Goal: Book appointment/travel/reservation

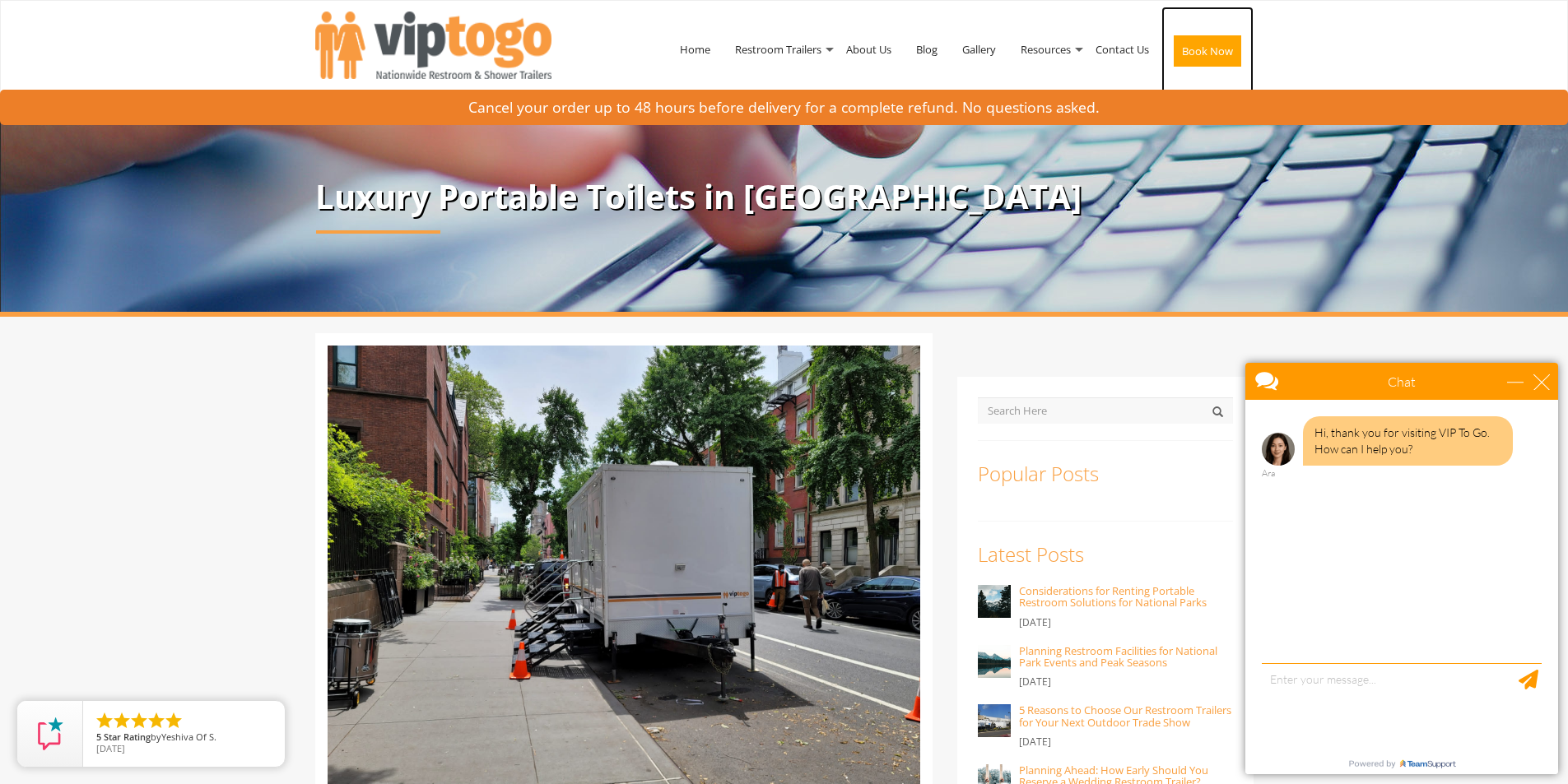
click at [1216, 35] on link "Book Now" at bounding box center [1207, 55] width 92 height 96
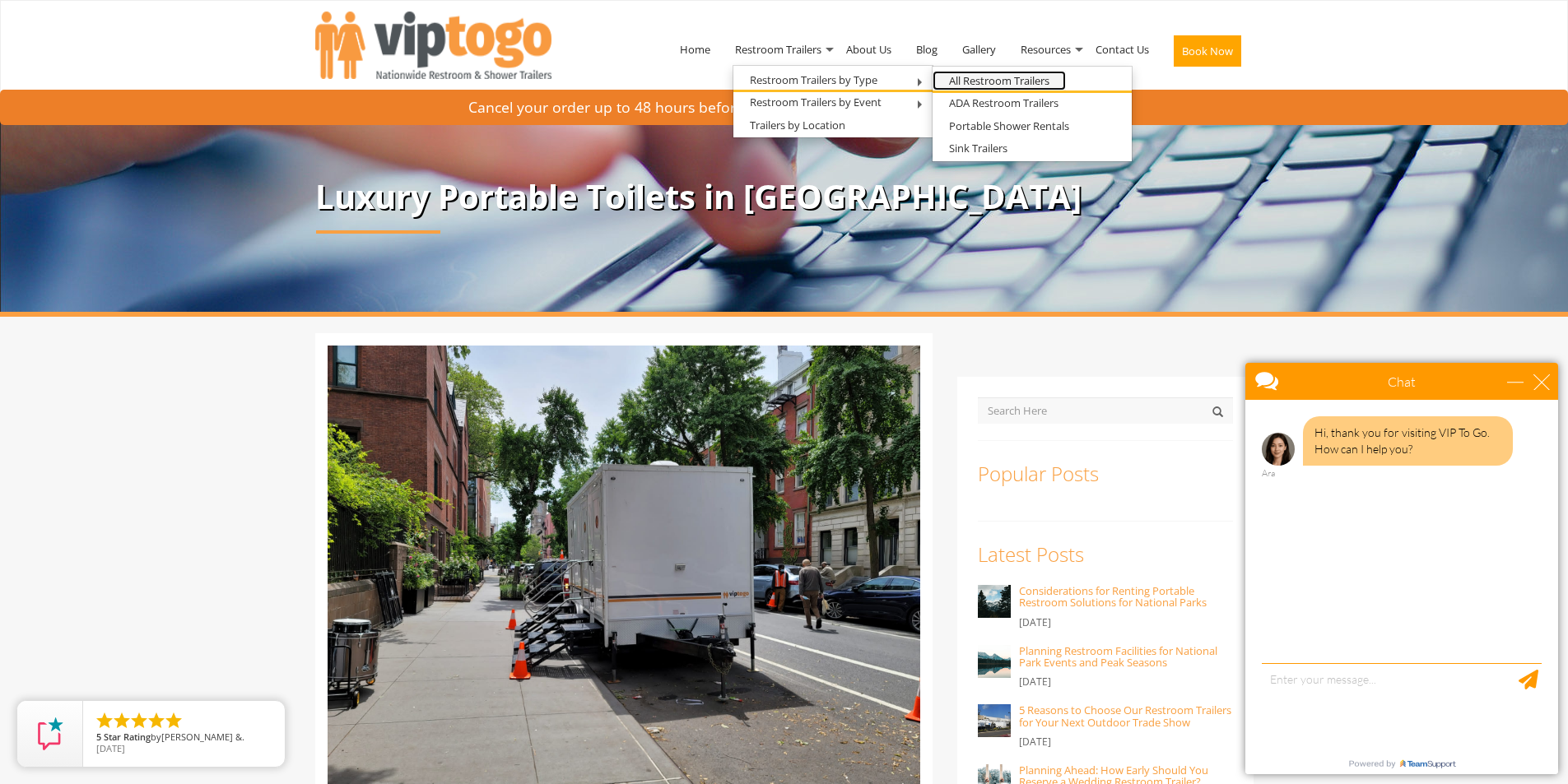
click at [953, 82] on link "All Restroom Trailers" at bounding box center [1000, 81] width 134 height 21
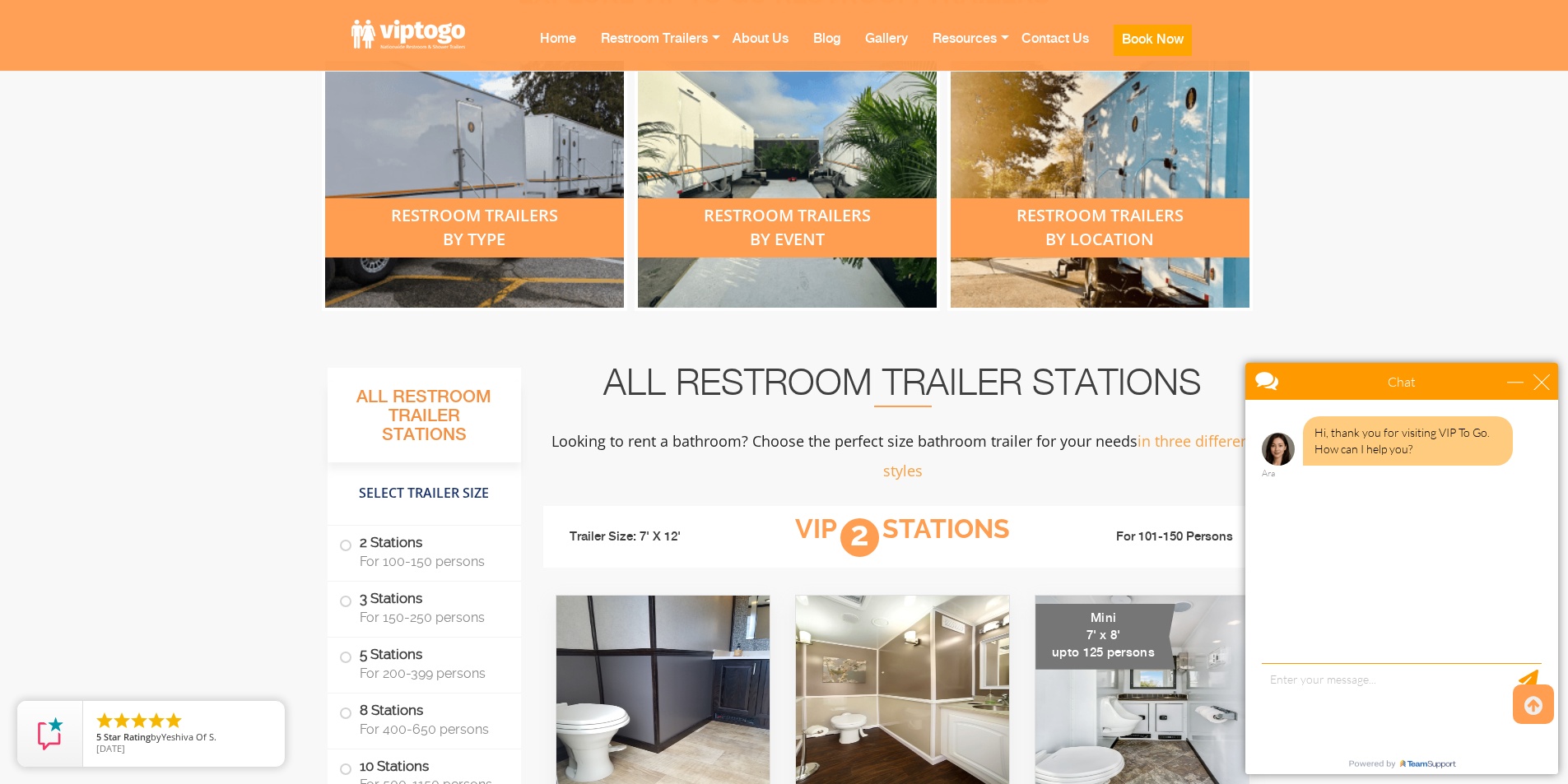
scroll to position [549, 0]
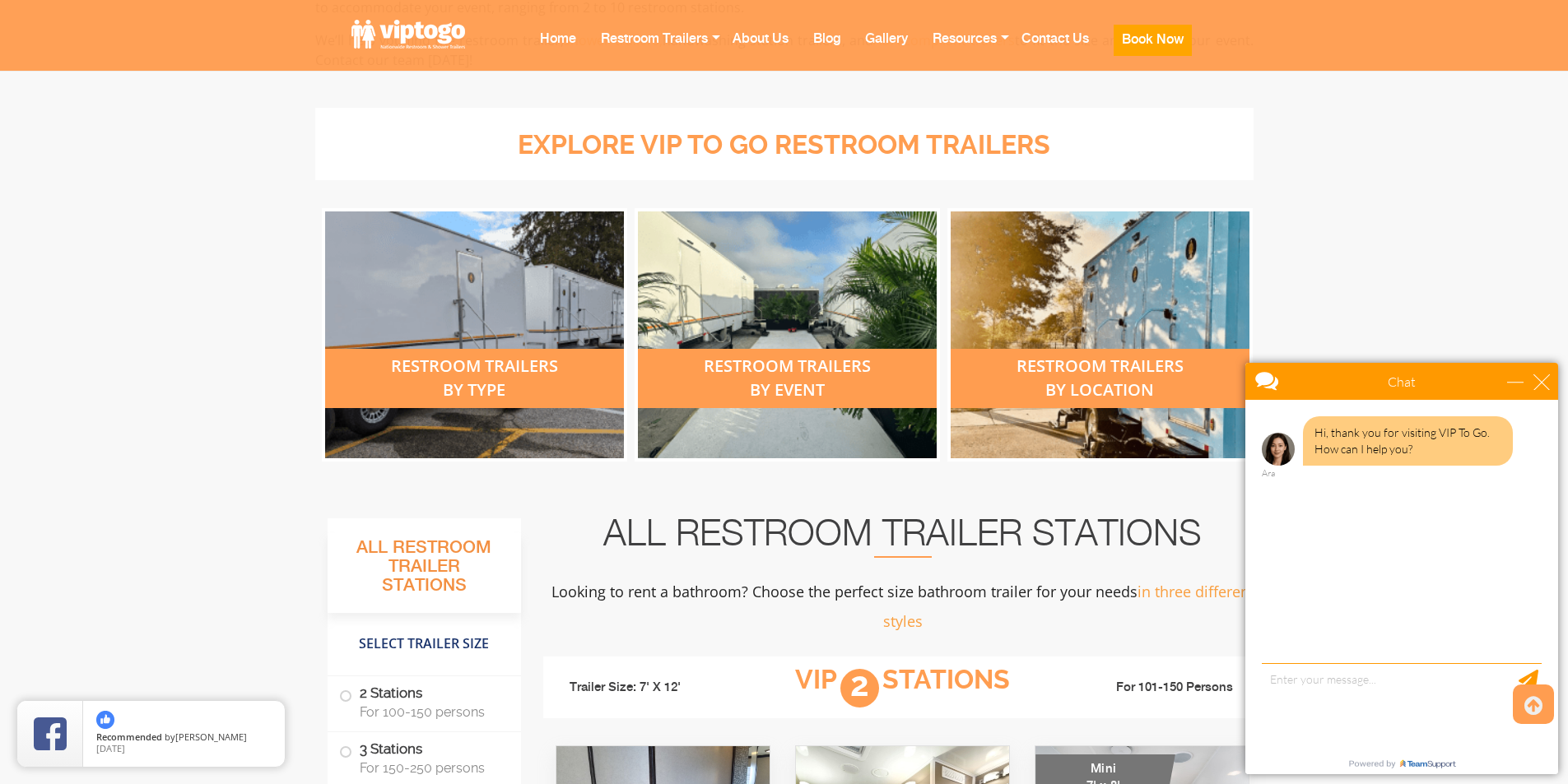
click at [779, 371] on div "restroom trailers by event" at bounding box center [787, 379] width 299 height 59
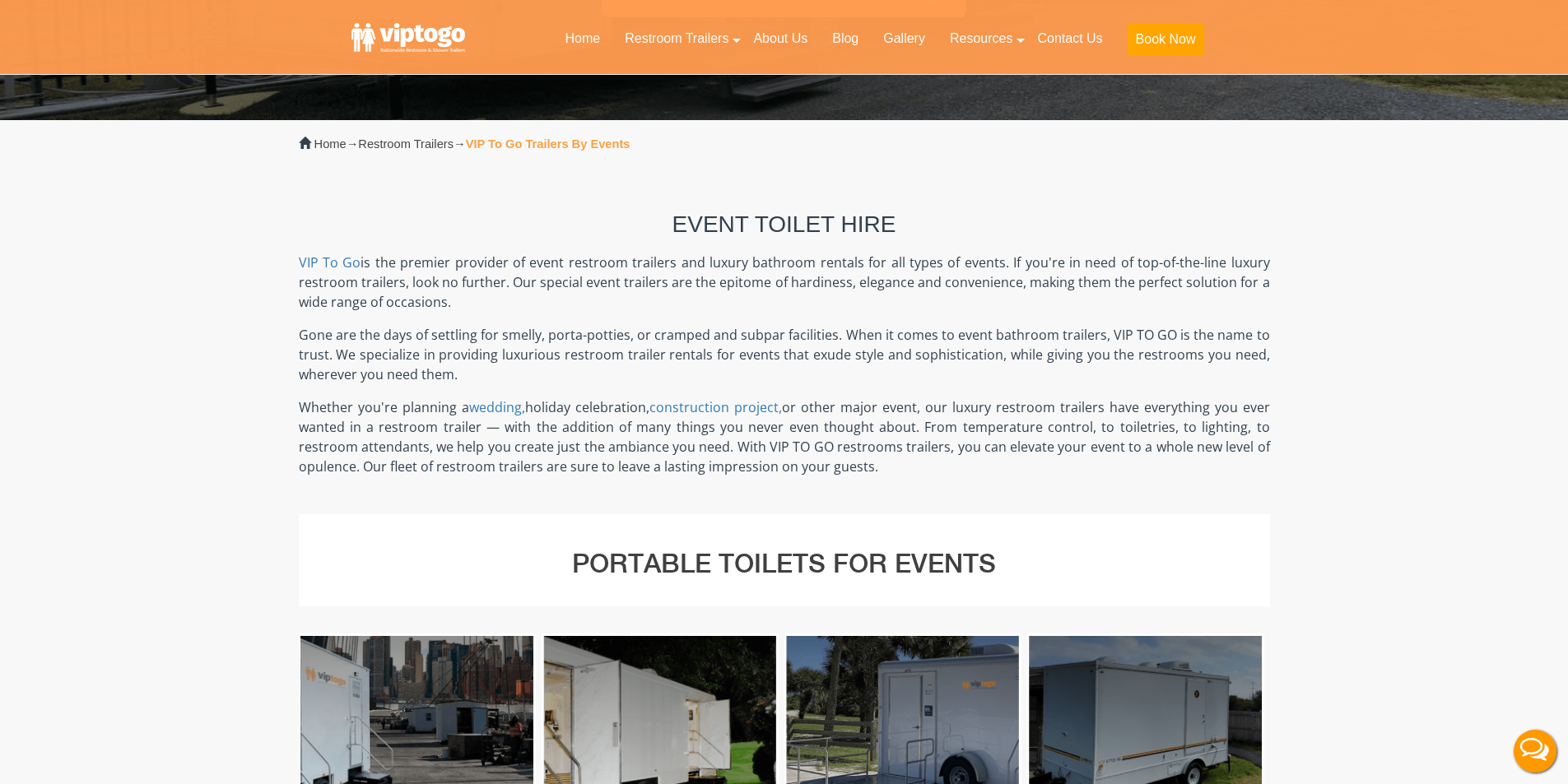
scroll to position [549, 0]
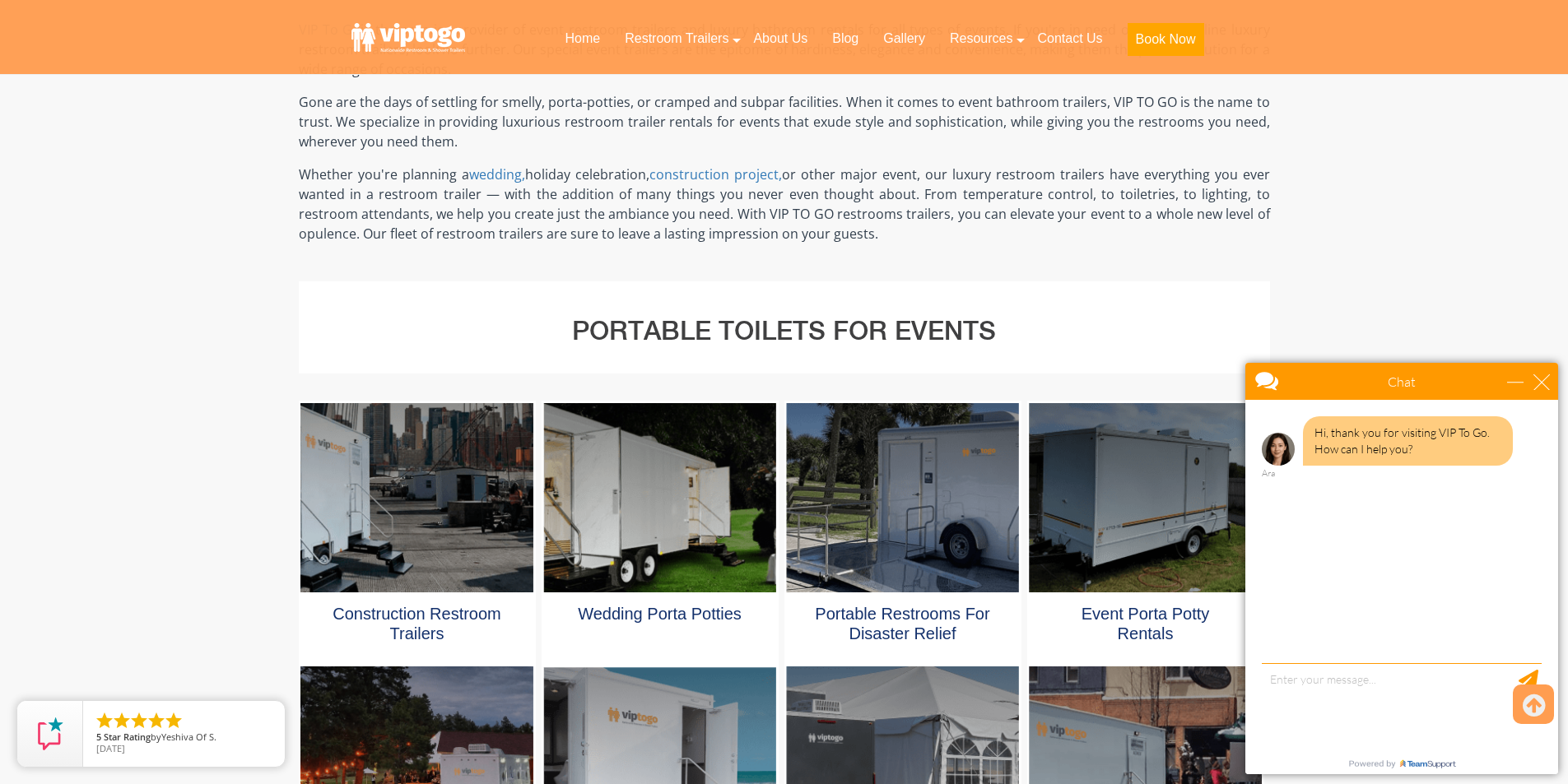
click at [676, 537] on div at bounding box center [658, 497] width 232 height 189
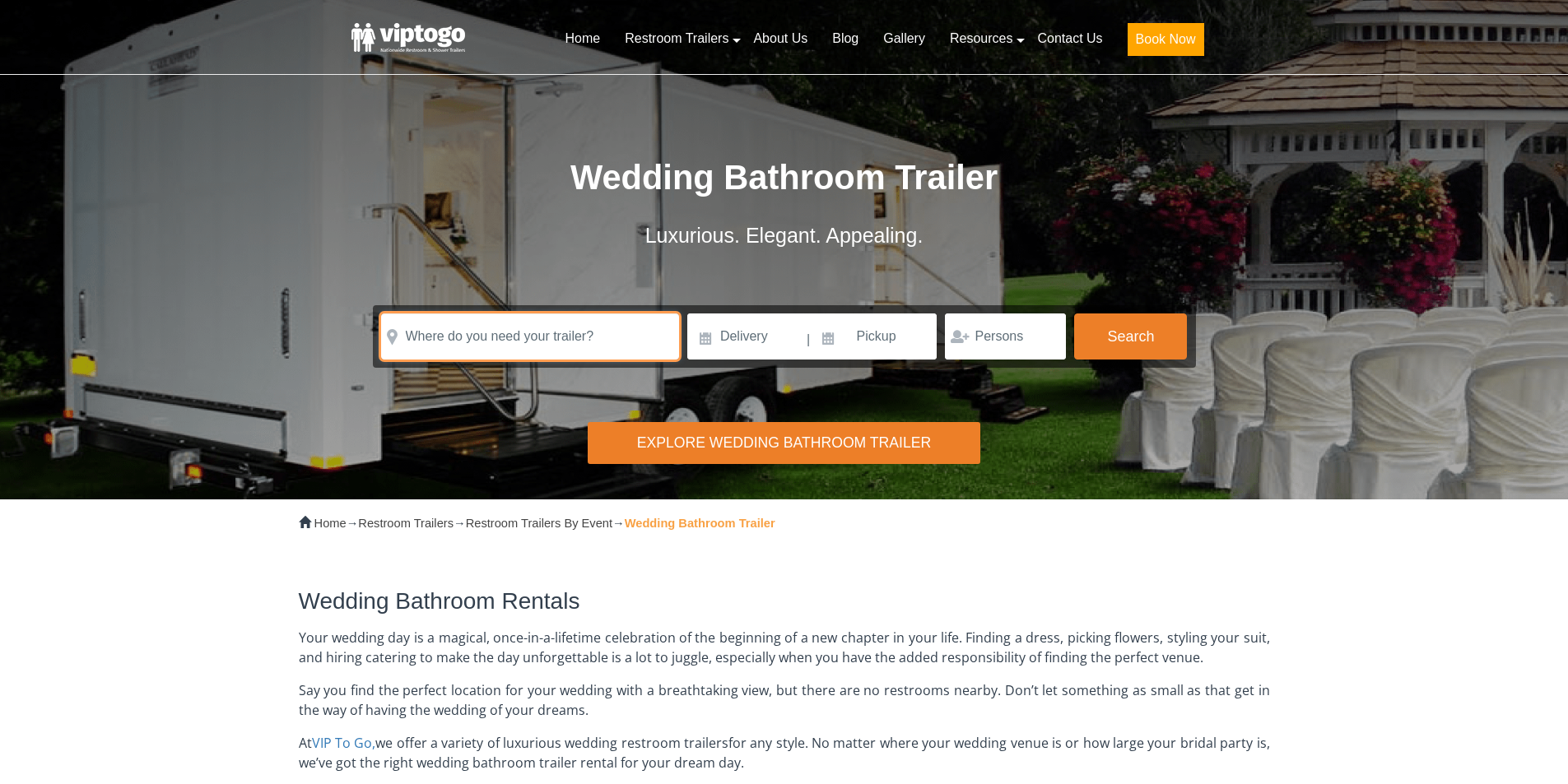
click at [559, 348] on input "text" at bounding box center [530, 336] width 298 height 46
click at [577, 329] on input "text" at bounding box center [530, 336] width 298 height 46
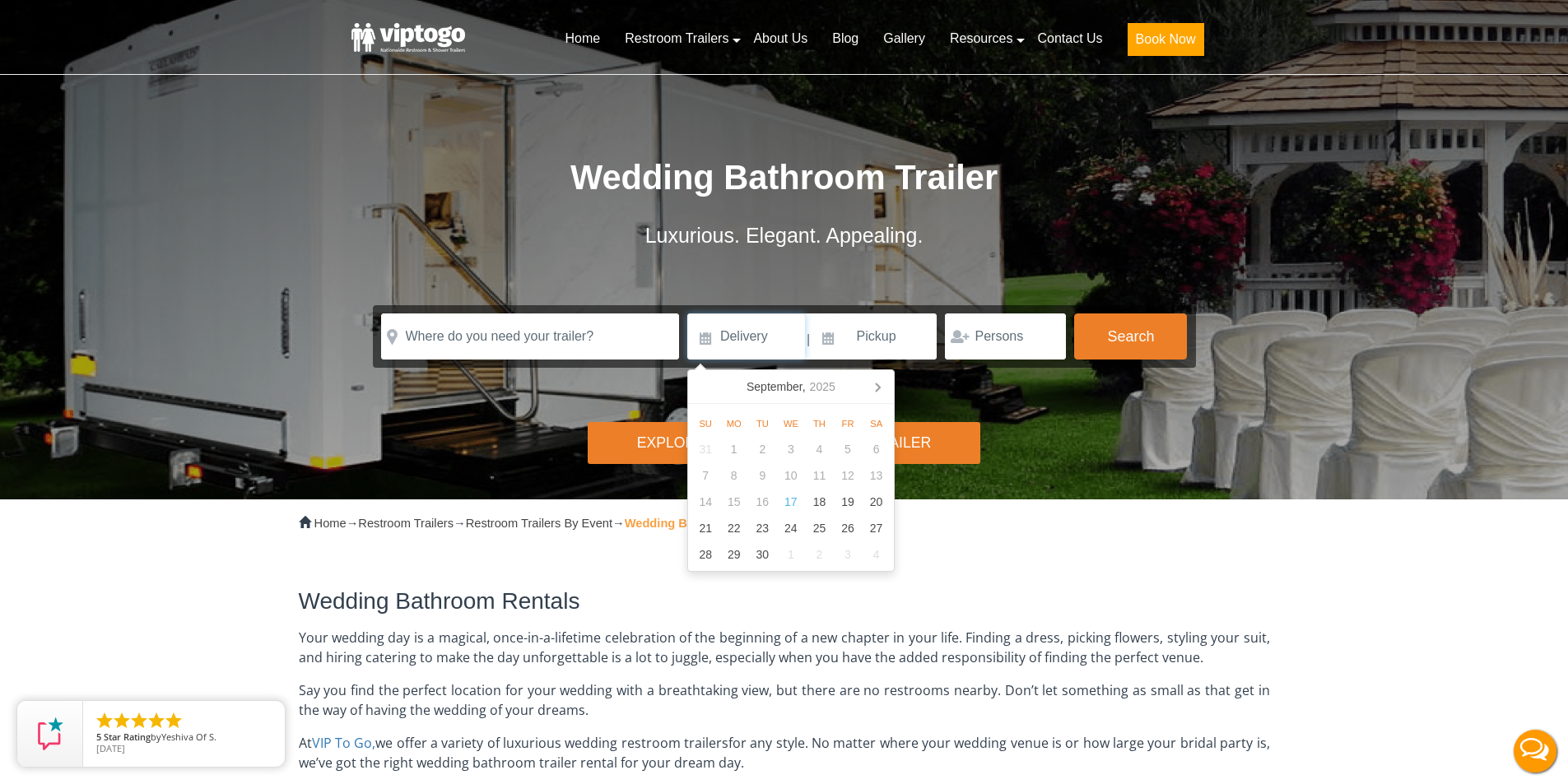
click at [731, 333] on input at bounding box center [746, 336] width 118 height 46
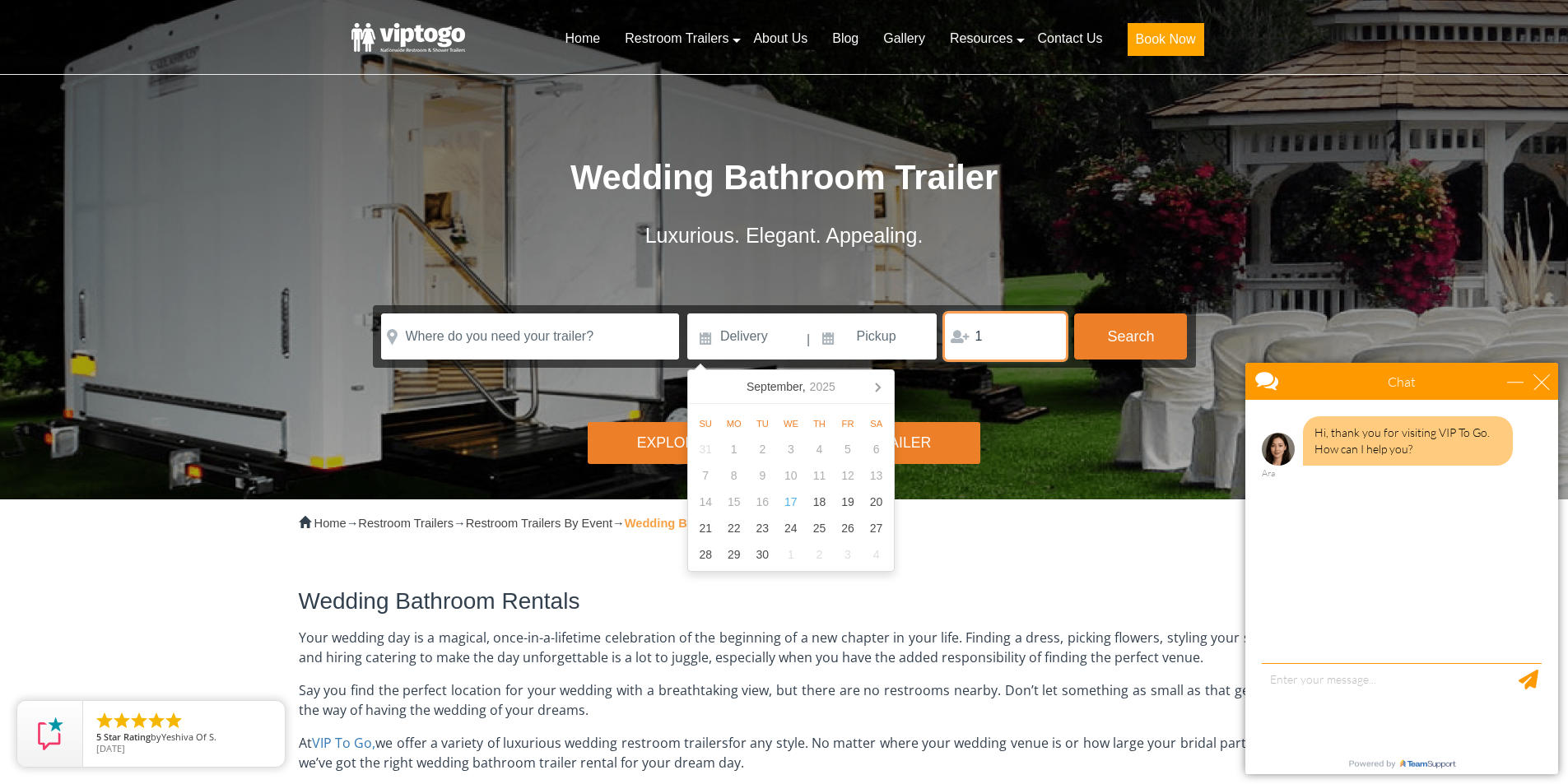
click at [1042, 331] on input "1" at bounding box center [1005, 336] width 121 height 46
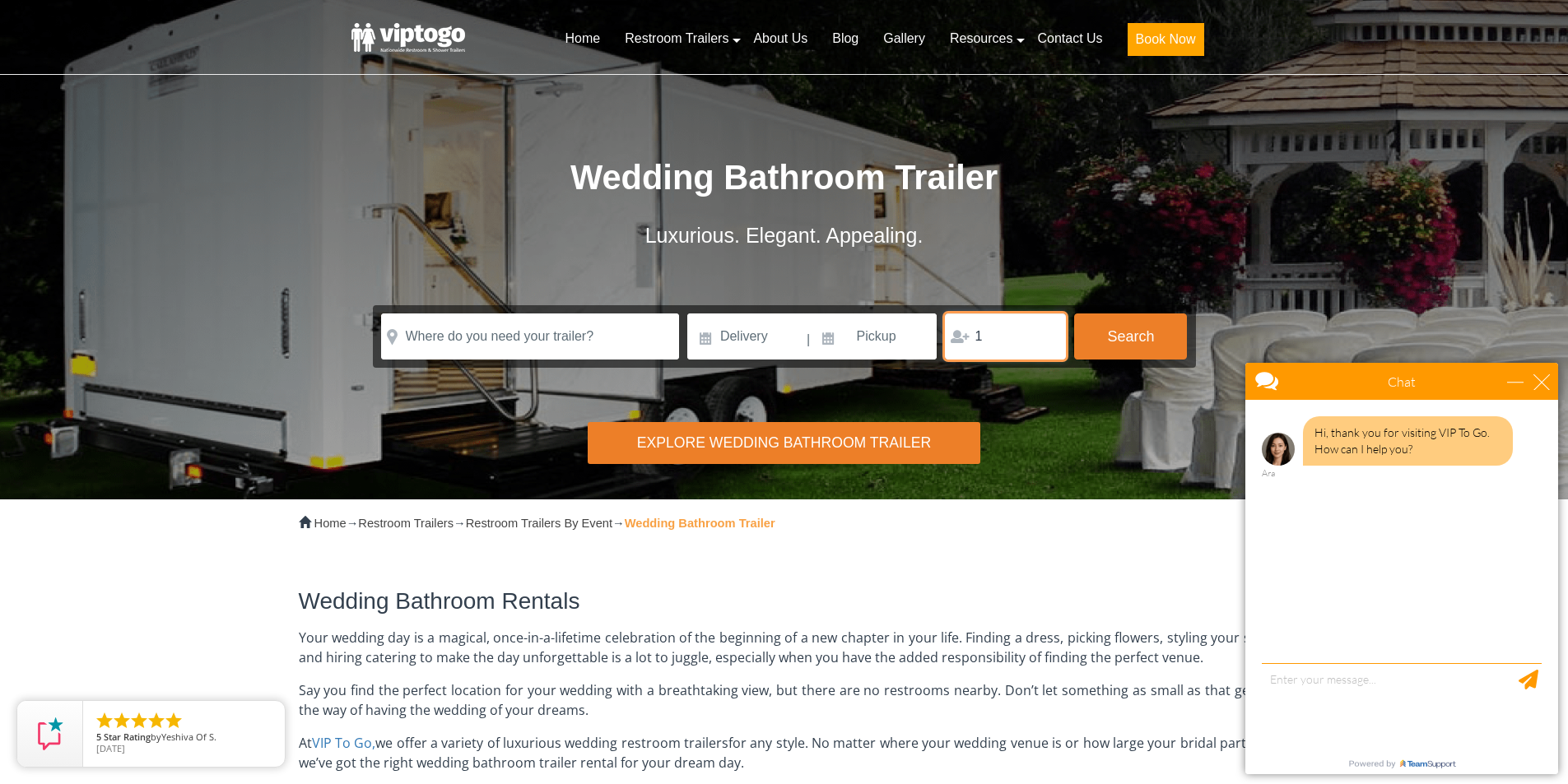
click at [1041, 336] on input "1" at bounding box center [1005, 336] width 121 height 46
click at [1044, 331] on input "2" at bounding box center [1005, 336] width 121 height 46
click at [1044, 331] on input "3" at bounding box center [1005, 336] width 121 height 46
click at [1046, 345] on input "3" at bounding box center [1005, 336] width 121 height 46
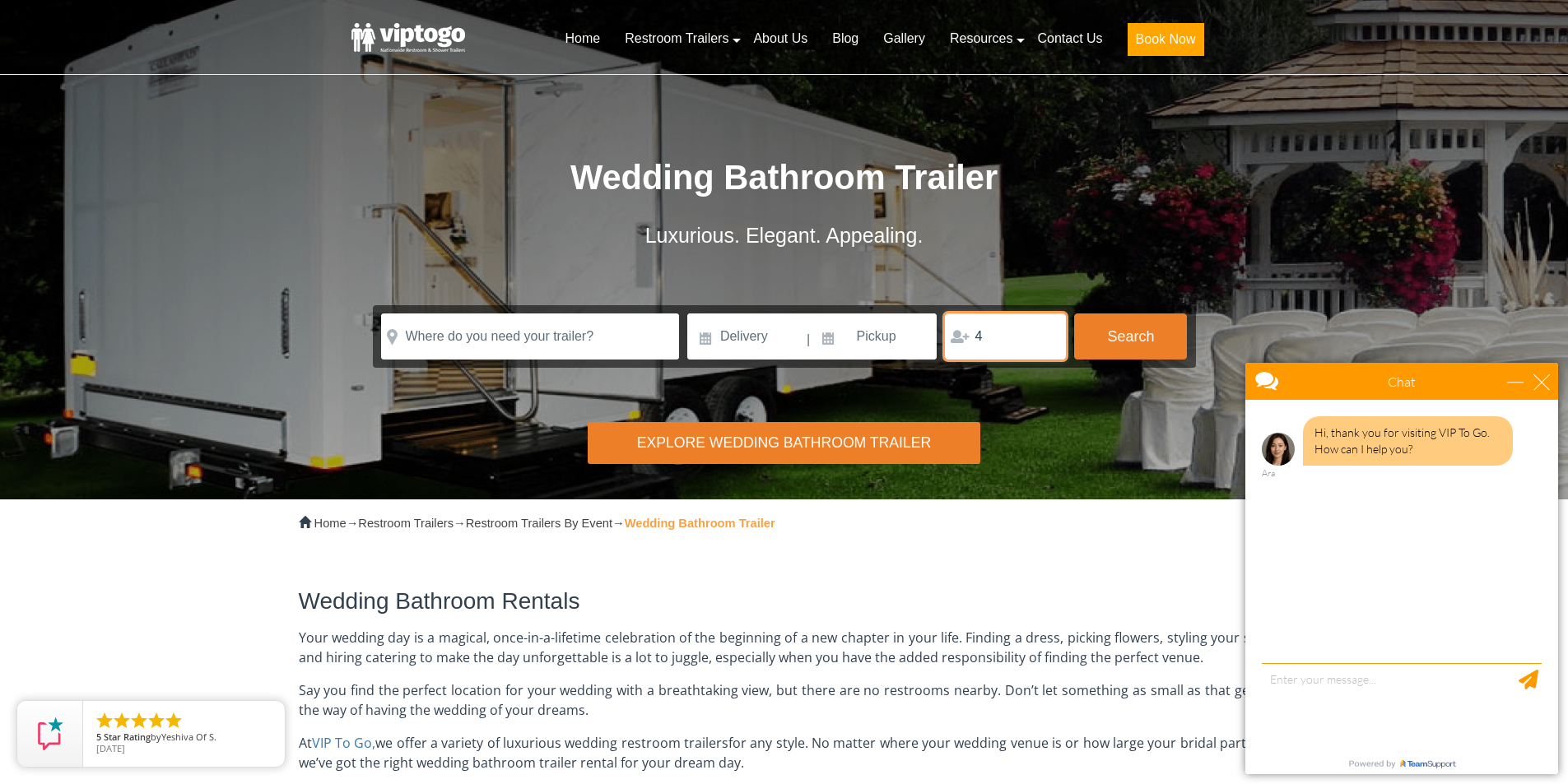
click at [1044, 336] on input "4" at bounding box center [1005, 336] width 121 height 46
click at [1045, 339] on input "3" at bounding box center [1005, 336] width 121 height 46
type input "2"
click at [1045, 339] on input "2" at bounding box center [1005, 336] width 121 height 46
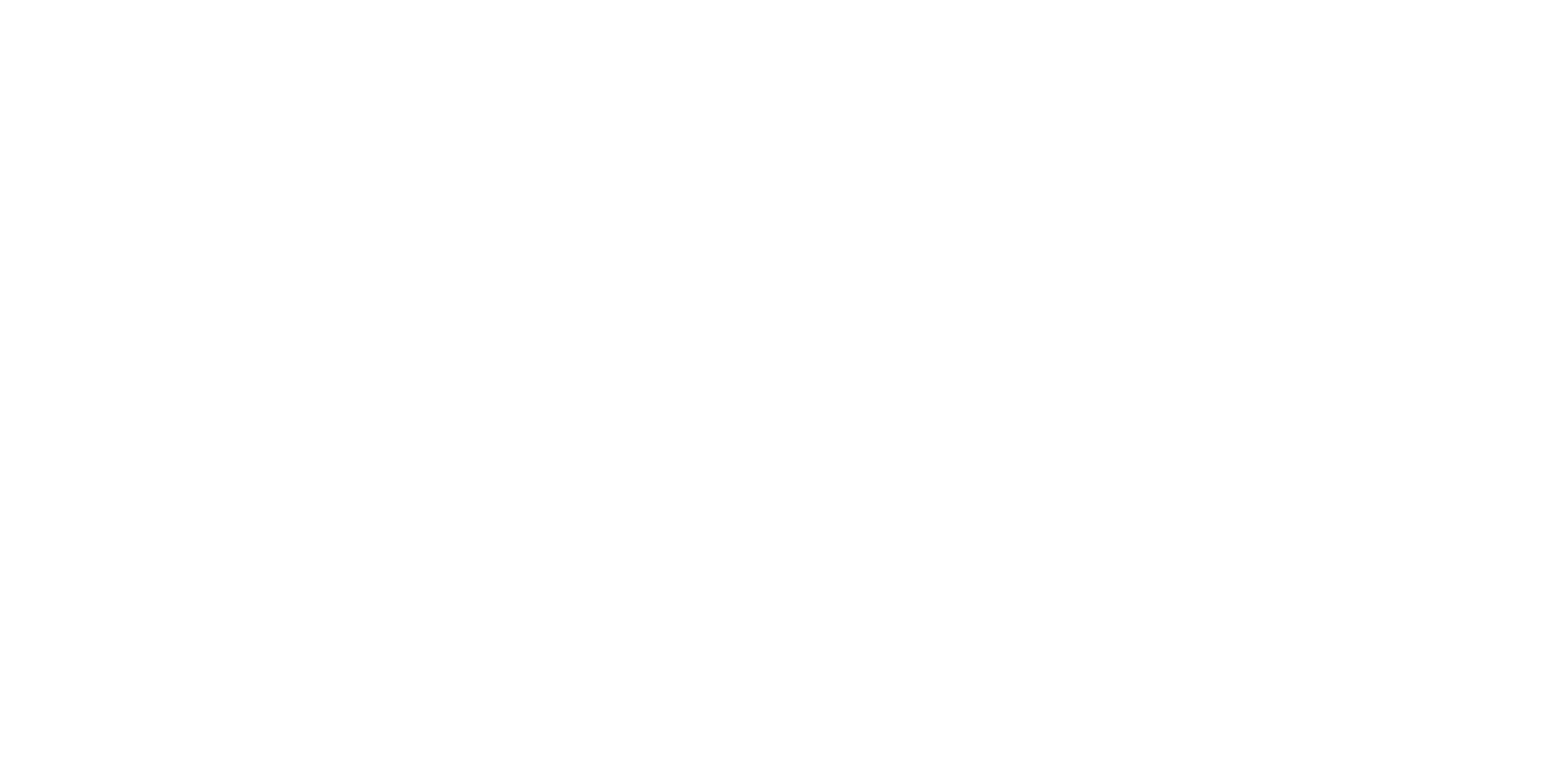
scroll to position [549, 0]
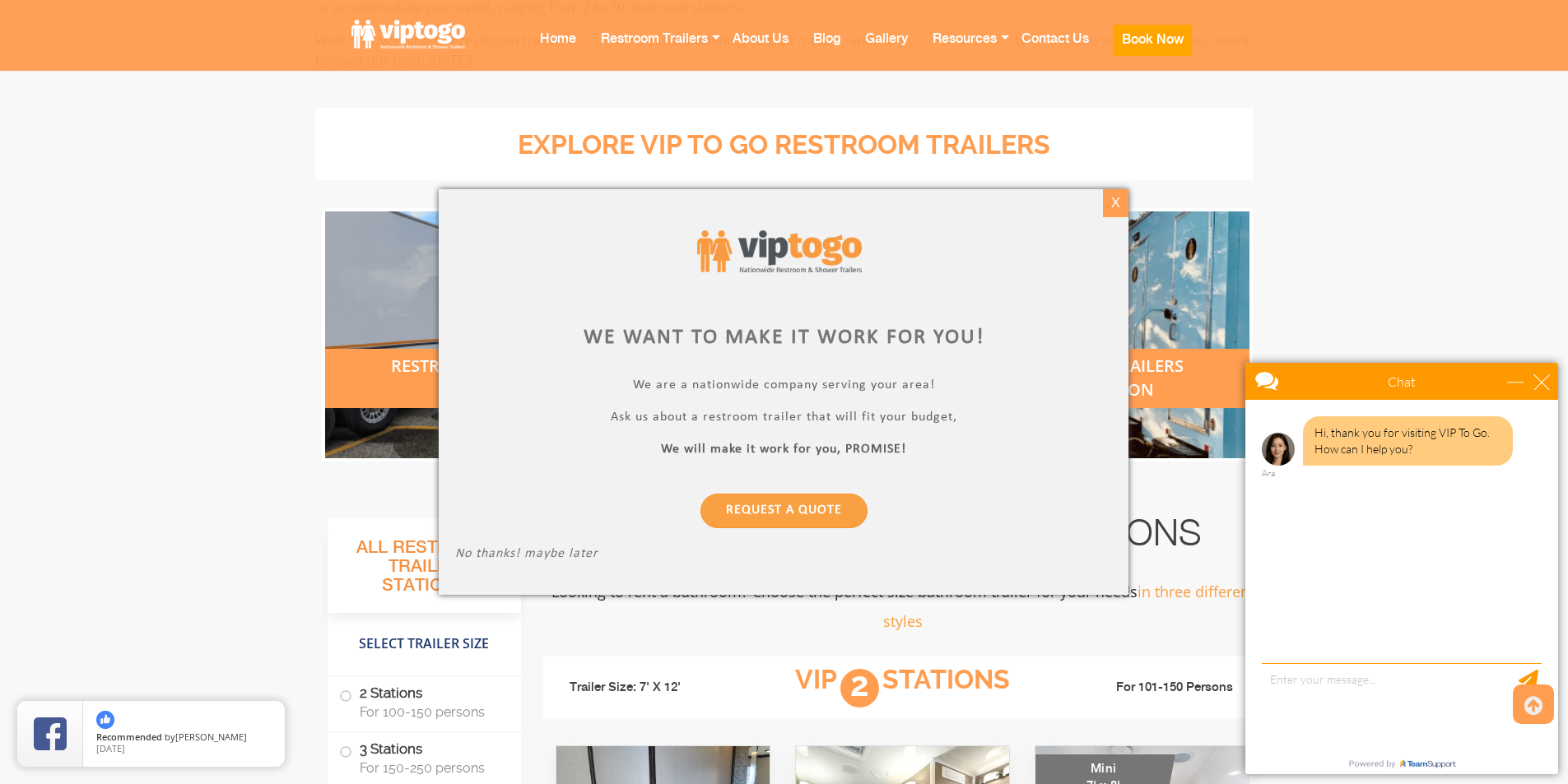
click at [1120, 201] on div "X" at bounding box center [1115, 203] width 25 height 28
